Goal: Transaction & Acquisition: Purchase product/service

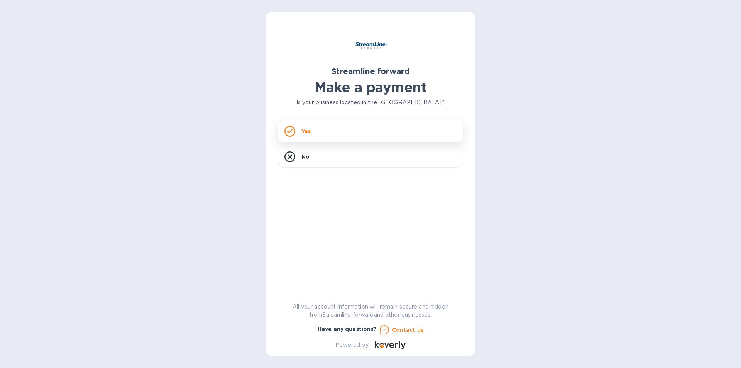
click at [327, 140] on div "Yes" at bounding box center [370, 131] width 185 height 22
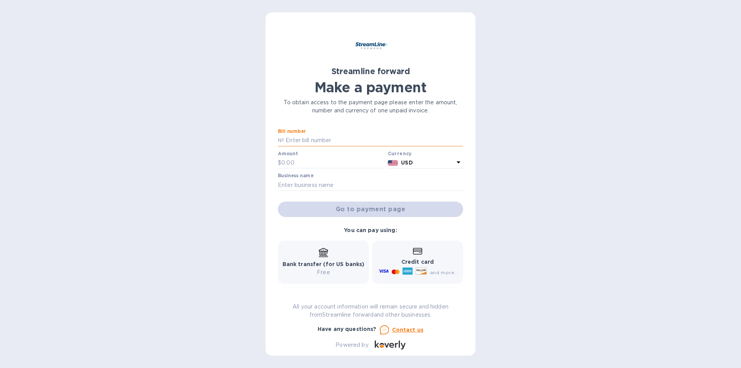
click at [317, 138] on input "text" at bounding box center [373, 141] width 179 height 12
drag, startPoint x: 314, startPoint y: 138, endPoint x: 269, endPoint y: 136, distance: 45.2
click at [269, 136] on div "Streamline forward Make a payment To obtain access to the payment page please e…" at bounding box center [371, 183] width 210 height 343
type input "1116"
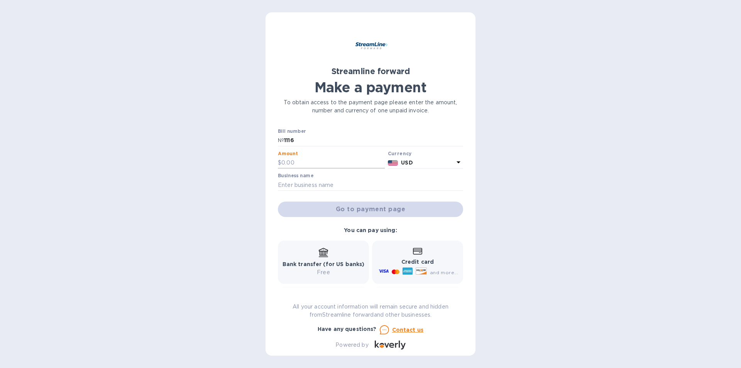
click at [291, 161] on input "text" at bounding box center [332, 163] width 103 height 12
paste input "25,024.81"
type input "25,024.81"
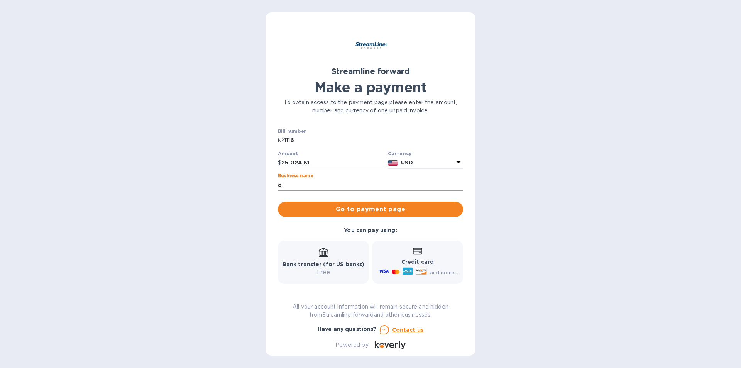
type input "DISCOVER GROUP"
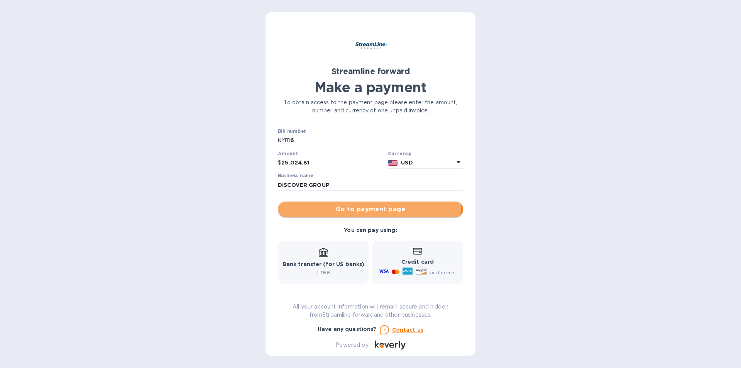
click at [346, 207] on span "Go to payment page" at bounding box center [370, 209] width 173 height 9
